Goal: Find specific page/section: Find specific page/section

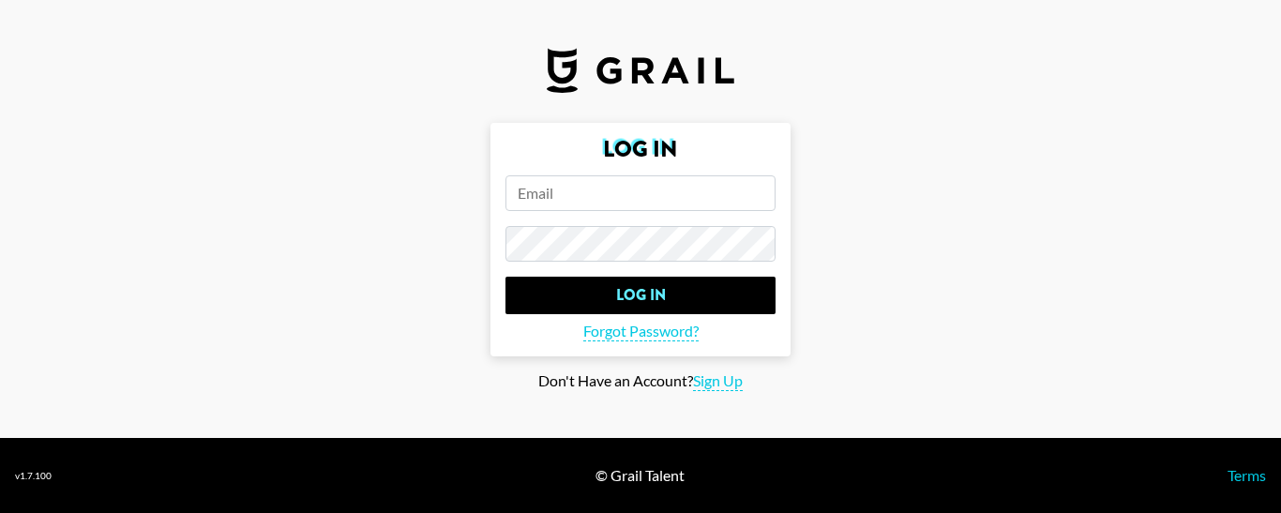
click at [608, 188] on input "email" at bounding box center [640, 193] width 270 height 36
paste input "[EMAIL_ADDRESS][DOMAIN_NAME]"
type input "[EMAIL_ADDRESS][DOMAIN_NAME]"
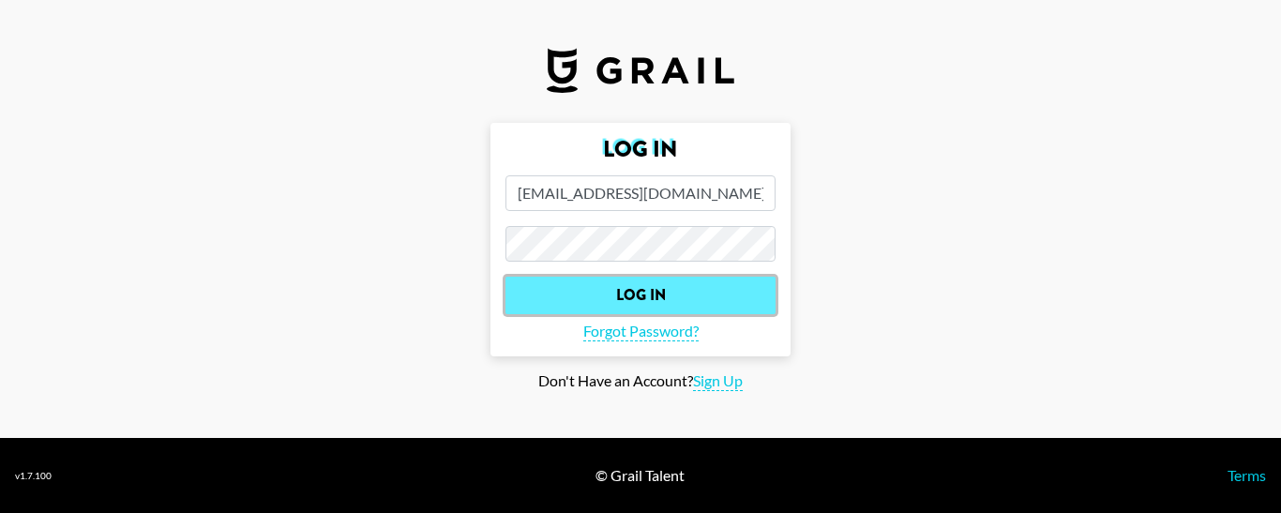
click at [577, 279] on input "Log In" at bounding box center [640, 296] width 270 height 38
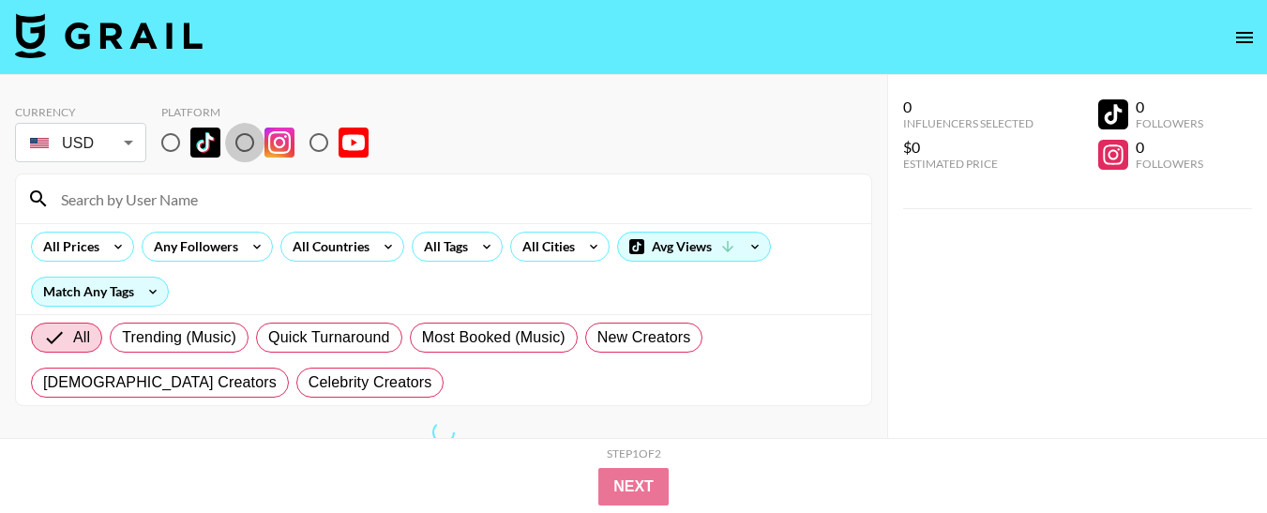
click at [246, 148] on input "radio" at bounding box center [244, 142] width 39 height 39
radio input "true"
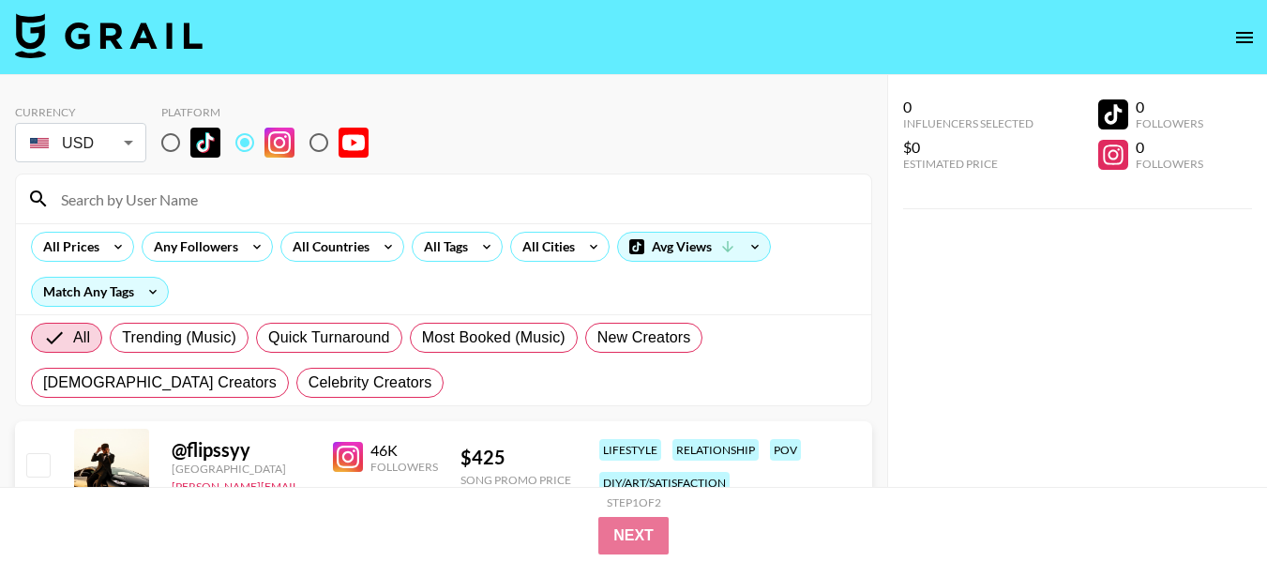
click at [347, 195] on input at bounding box center [455, 199] width 810 height 30
paste input "aaliyahrosemusic"
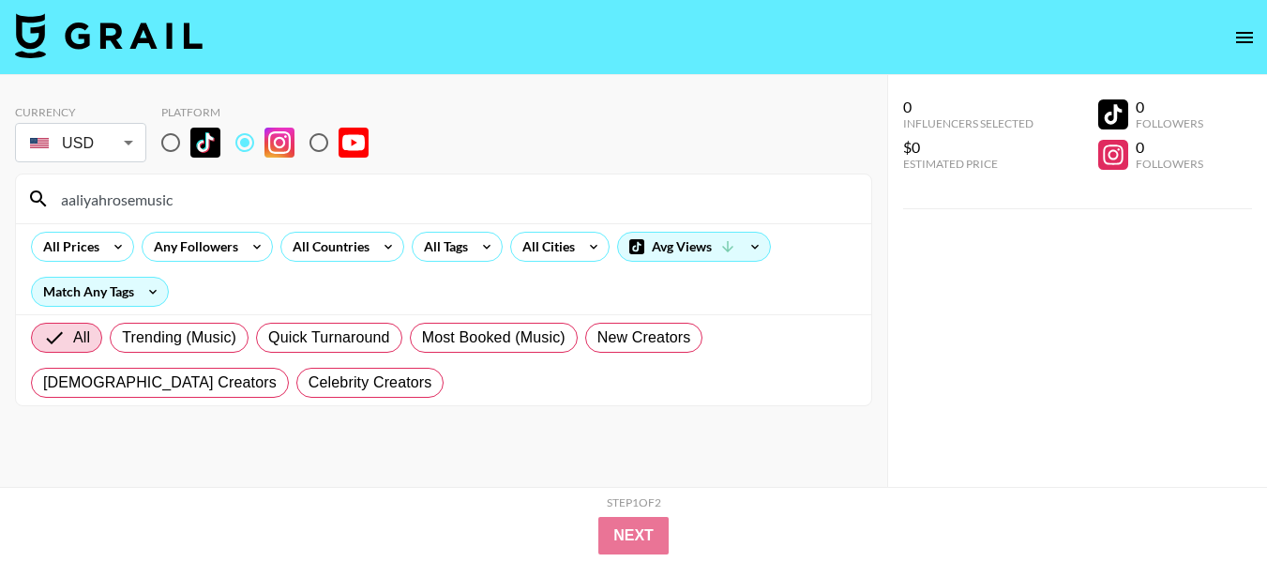
click at [218, 207] on input "aaliyahrosemusic" at bounding box center [455, 199] width 810 height 30
click at [219, 207] on input "aaliyahrosemusic" at bounding box center [455, 199] width 810 height 30
paste input "katiefduarte"
type input "katiefduarte"
